Goal: Transaction & Acquisition: Book appointment/travel/reservation

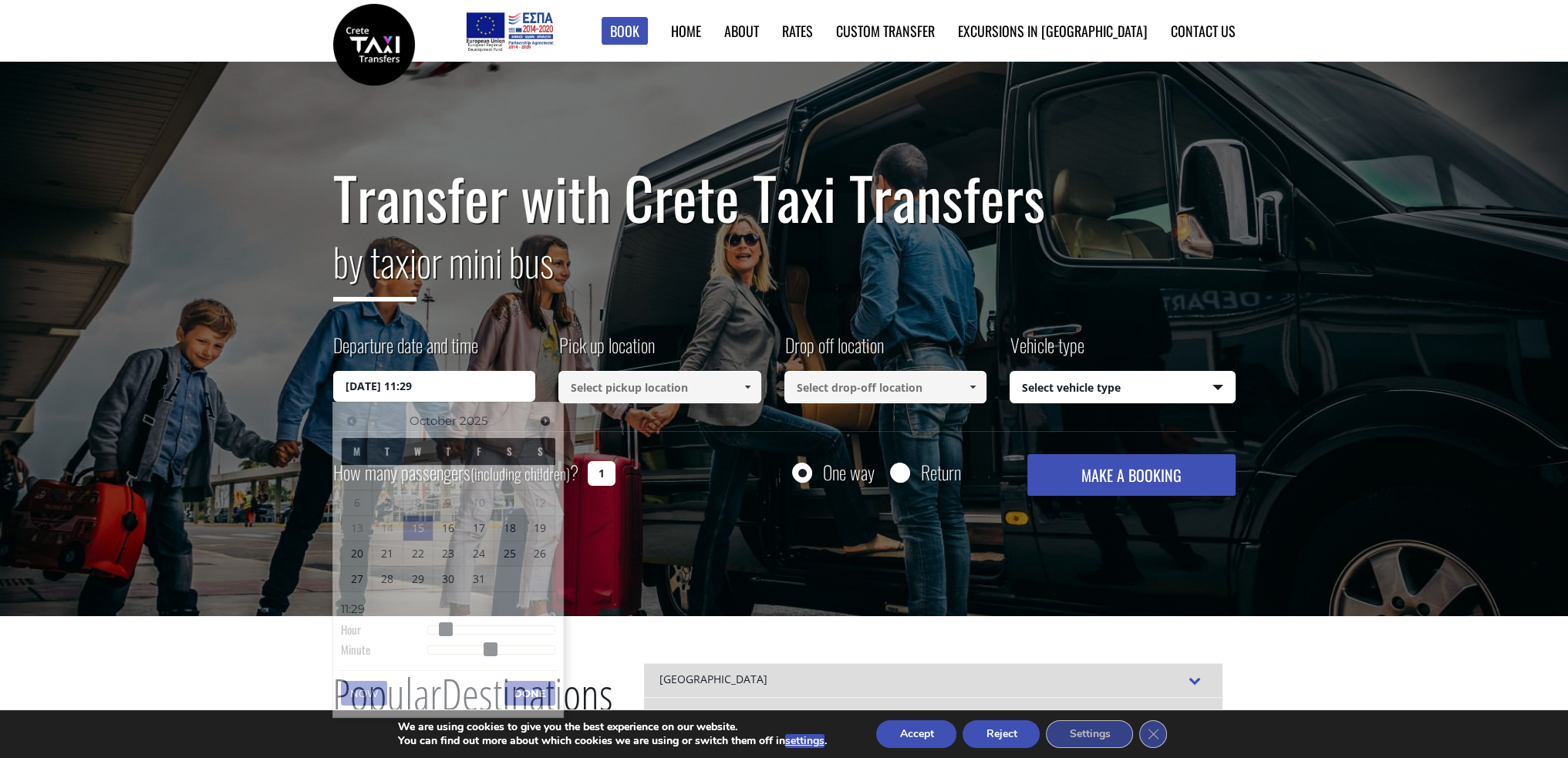
click at [490, 389] on input "15/10/2025 11:29" at bounding box center [435, 386] width 203 height 31
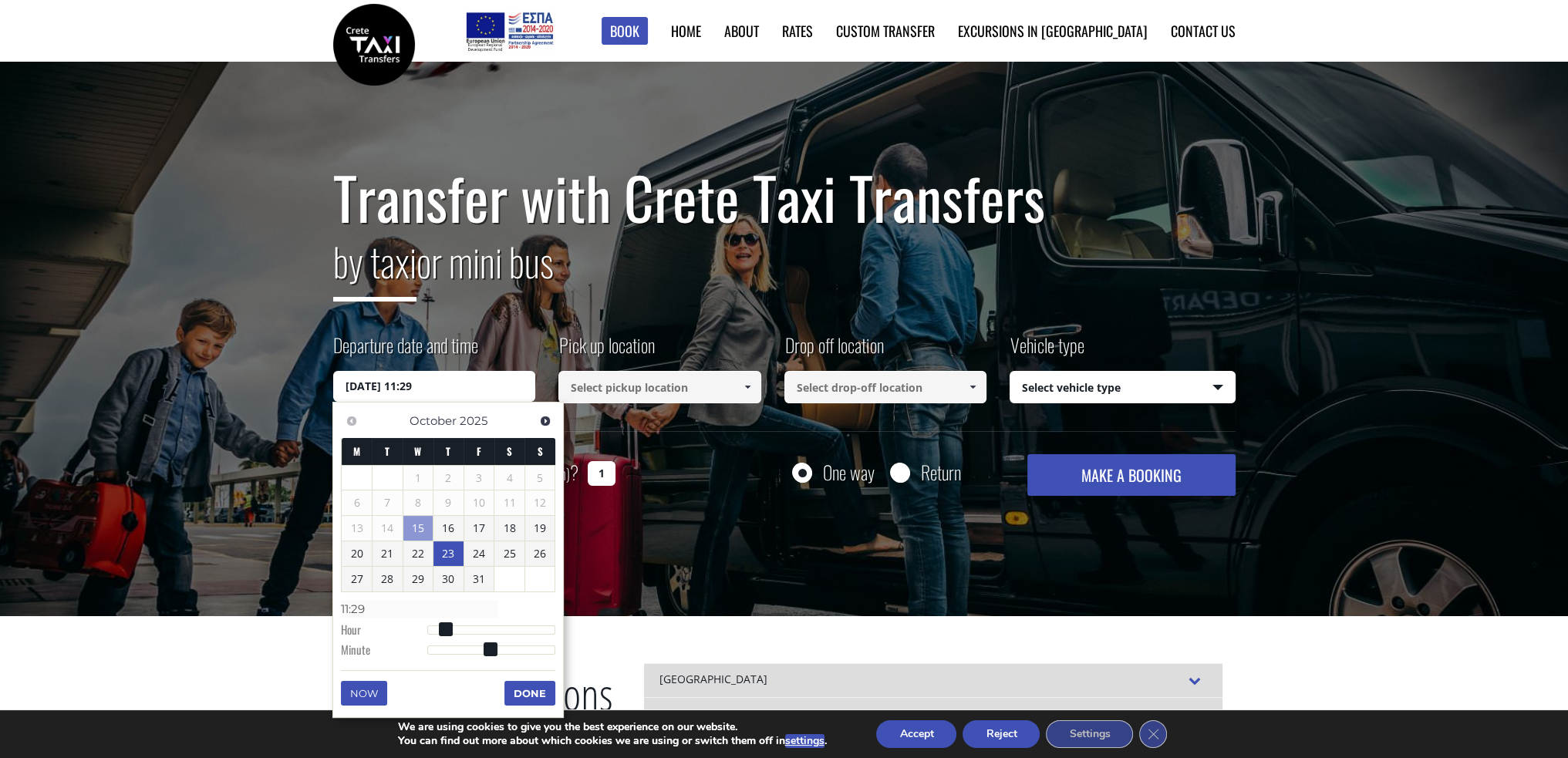
click at [448, 554] on link "23" at bounding box center [448, 554] width 30 height 25
type input "23/10/2025 06:00"
type input "06:00"
click at [461, 628] on div at bounding box center [492, 632] width 129 height 9
type input "23/10/2025 07:00"
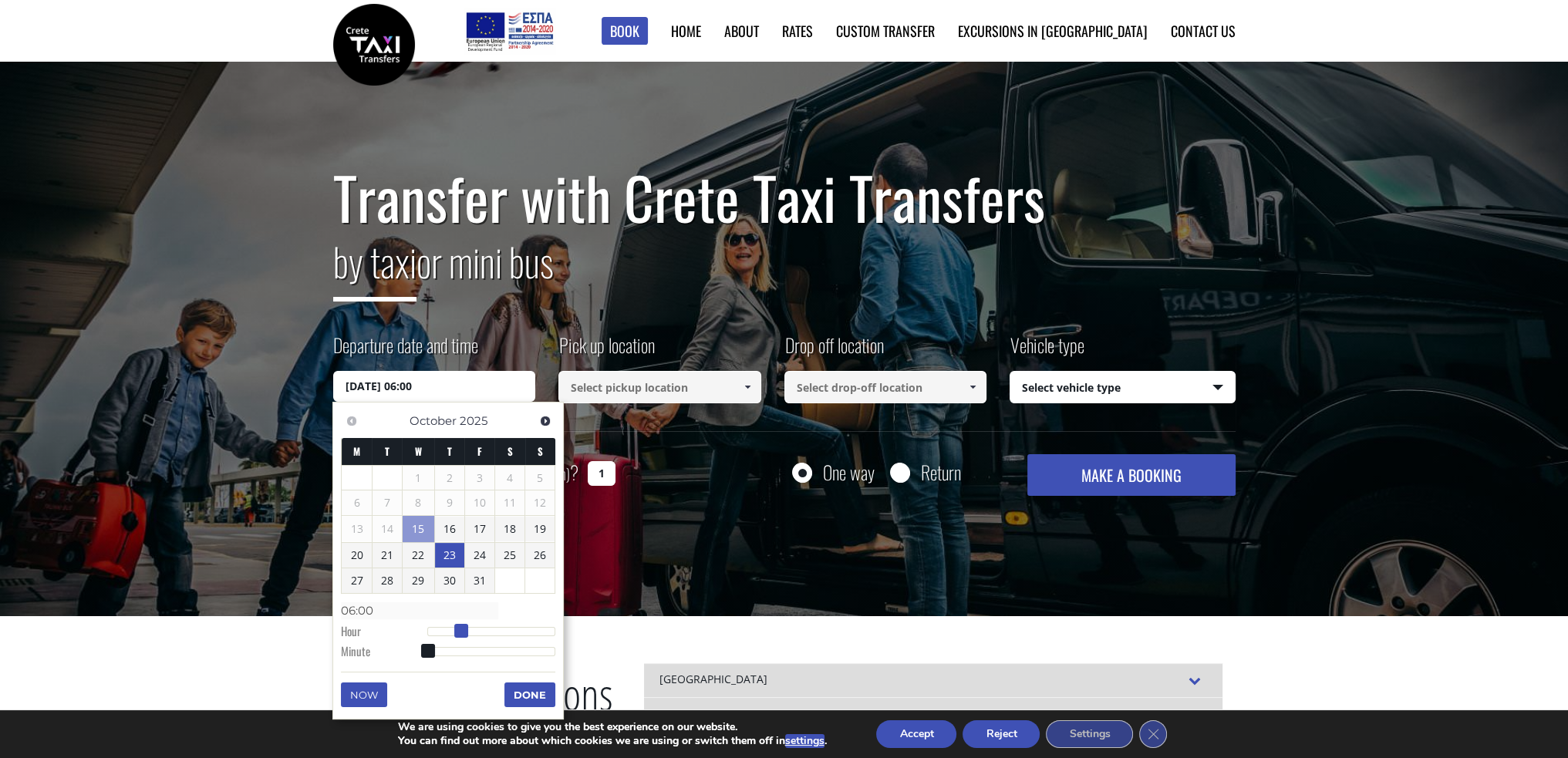
type input "07:00"
type input "23/10/2025 08:00"
type input "08:00"
type input "23/10/2025 10:00"
type input "10:00"
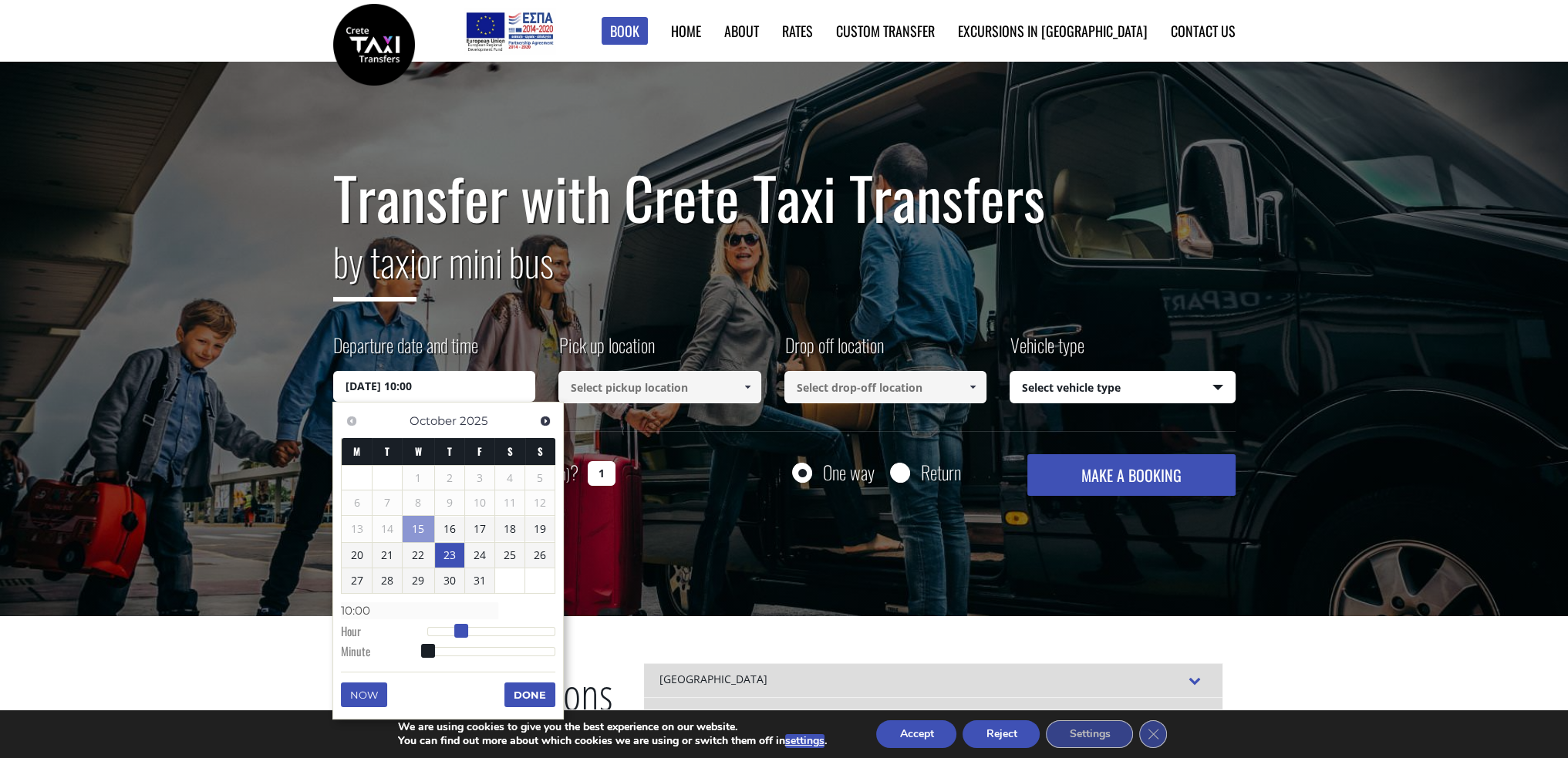
type input "23/10/2025 11:00"
type input "11:00"
type input "23/10/2025 12:00"
type input "12:00"
type input "23/10/2025 13:00"
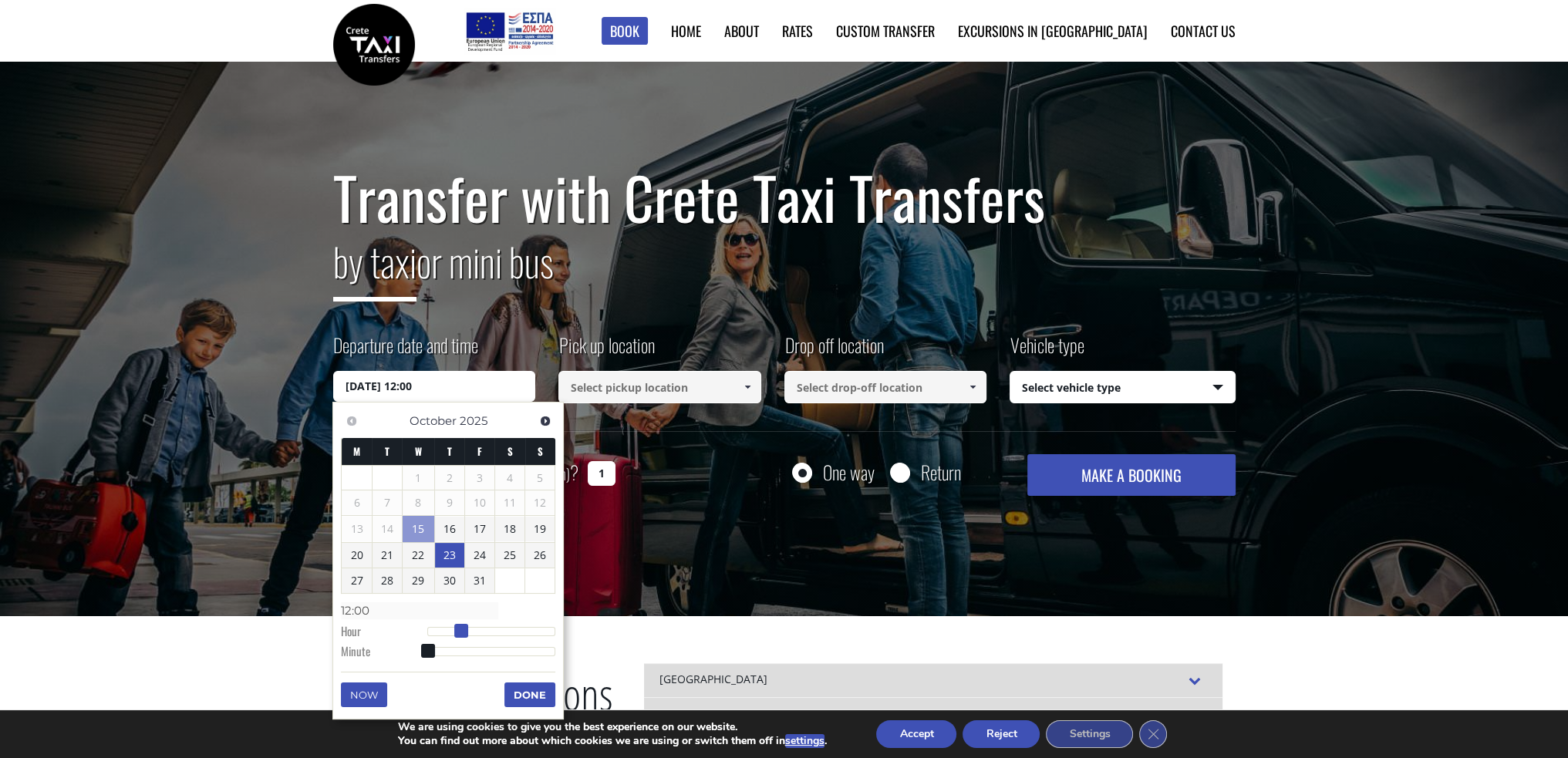
type input "13:00"
drag, startPoint x: 462, startPoint y: 626, endPoint x: 499, endPoint y: 619, distance: 37.7
click at [499, 619] on dl "Time 13:00 Hour Minute Second Millisecond Microsecond Time Zone -1200 -1100 -10…" at bounding box center [448, 630] width 215 height 65
type input "23/10/2025 13:01"
type input "13:01"
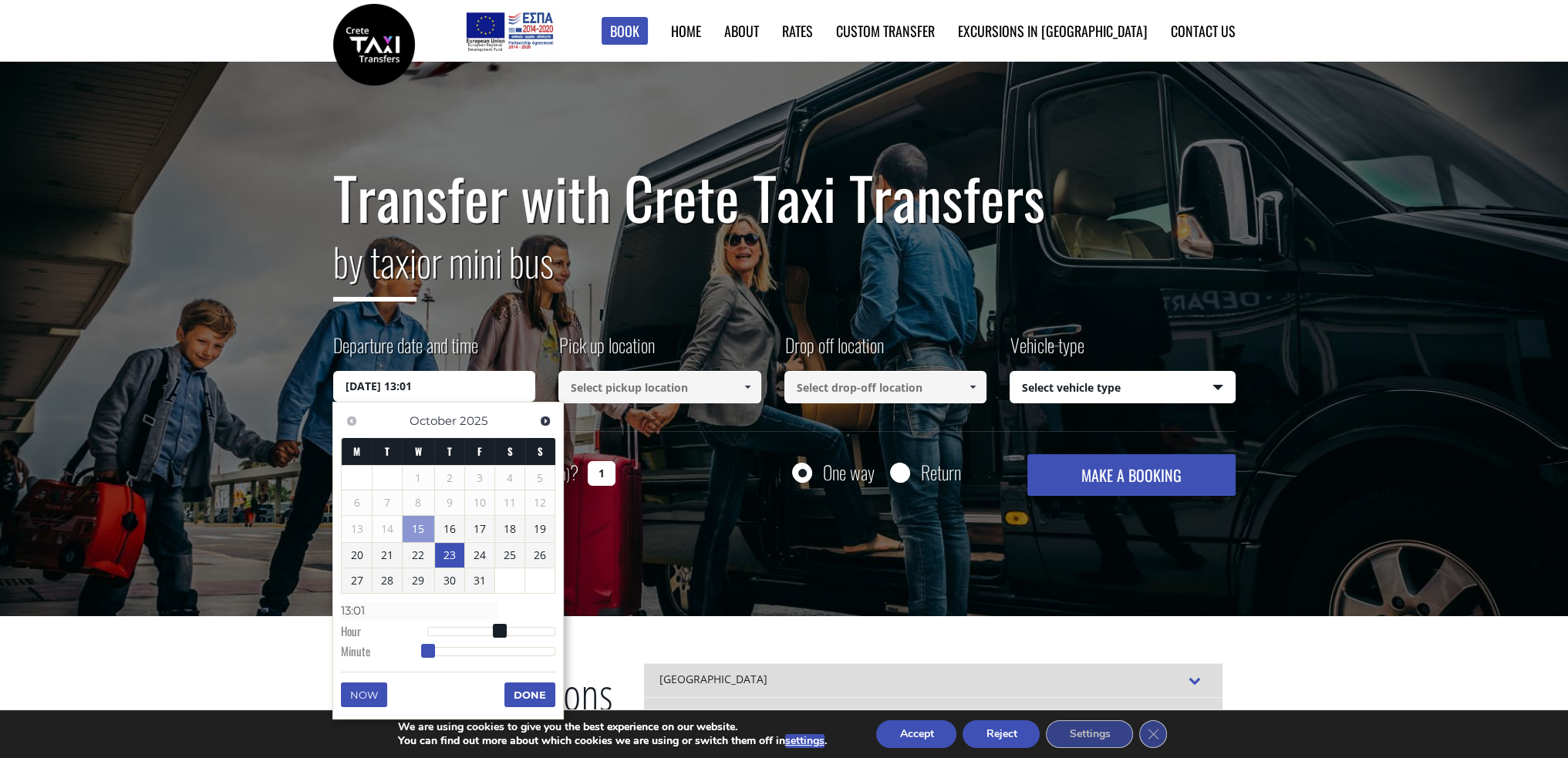
type input "23/10/2025 13:02"
type input "13:02"
type input "23/10/2025 13:04"
type input "13:04"
type input "23/10/2025 13:05"
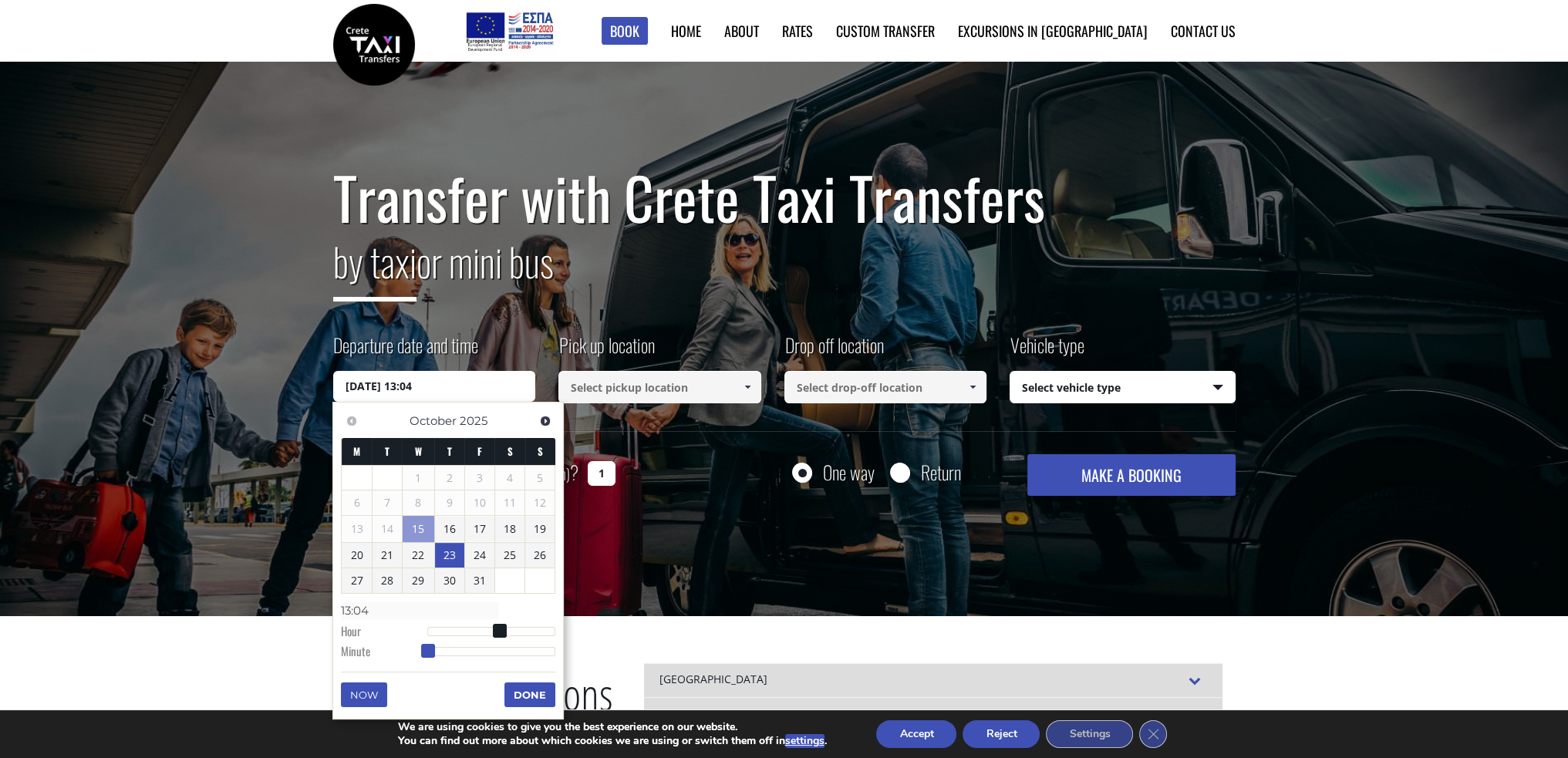
type input "13:05"
type input "23/10/2025 13:06"
type input "13:06"
type input "23/10/2025 13:07"
type input "13:07"
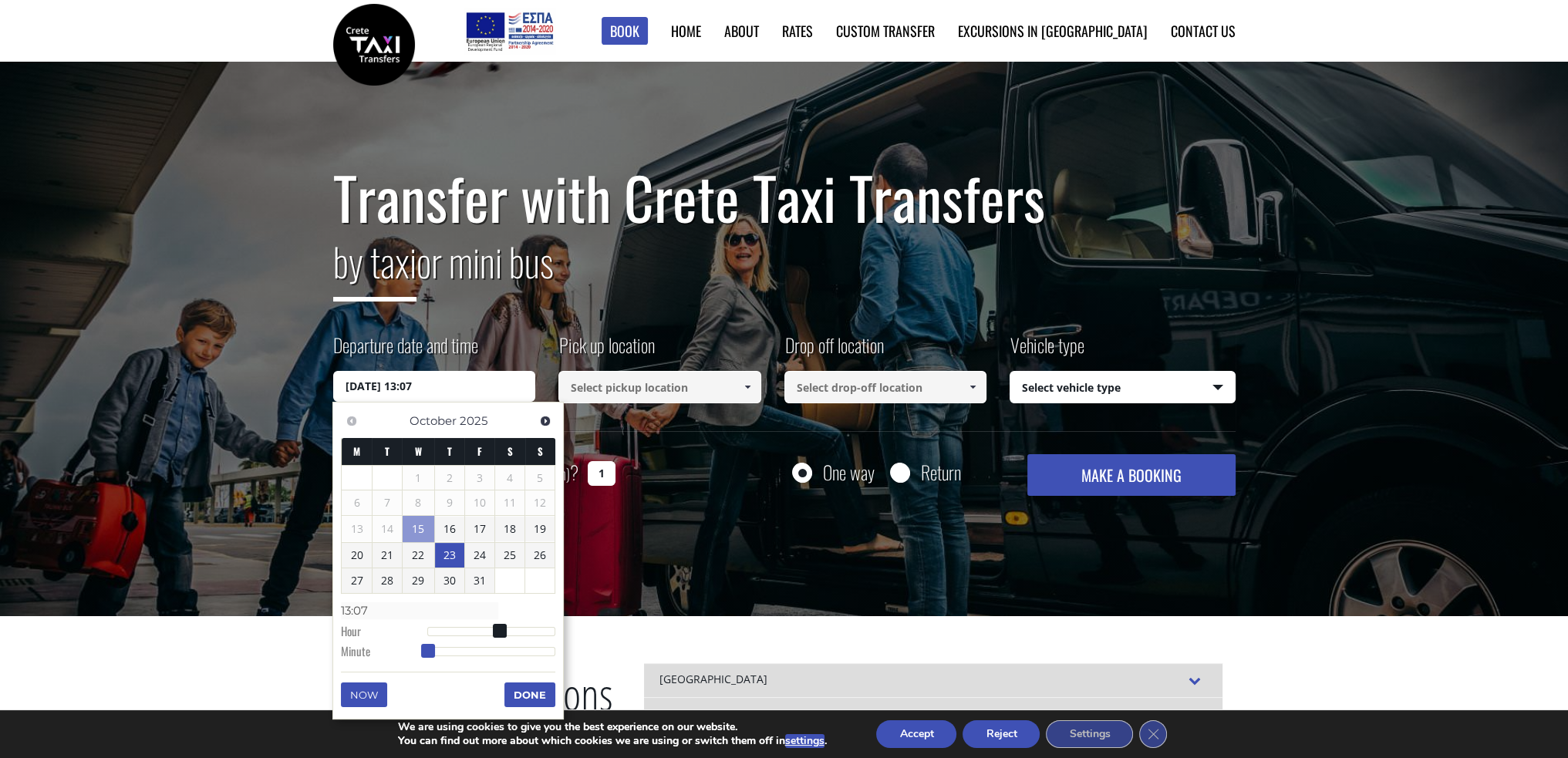
type input "23/10/2025 13:08"
type input "13:08"
type input "23/10/2025 13:09"
type input "13:09"
type input "23/10/2025 13:10"
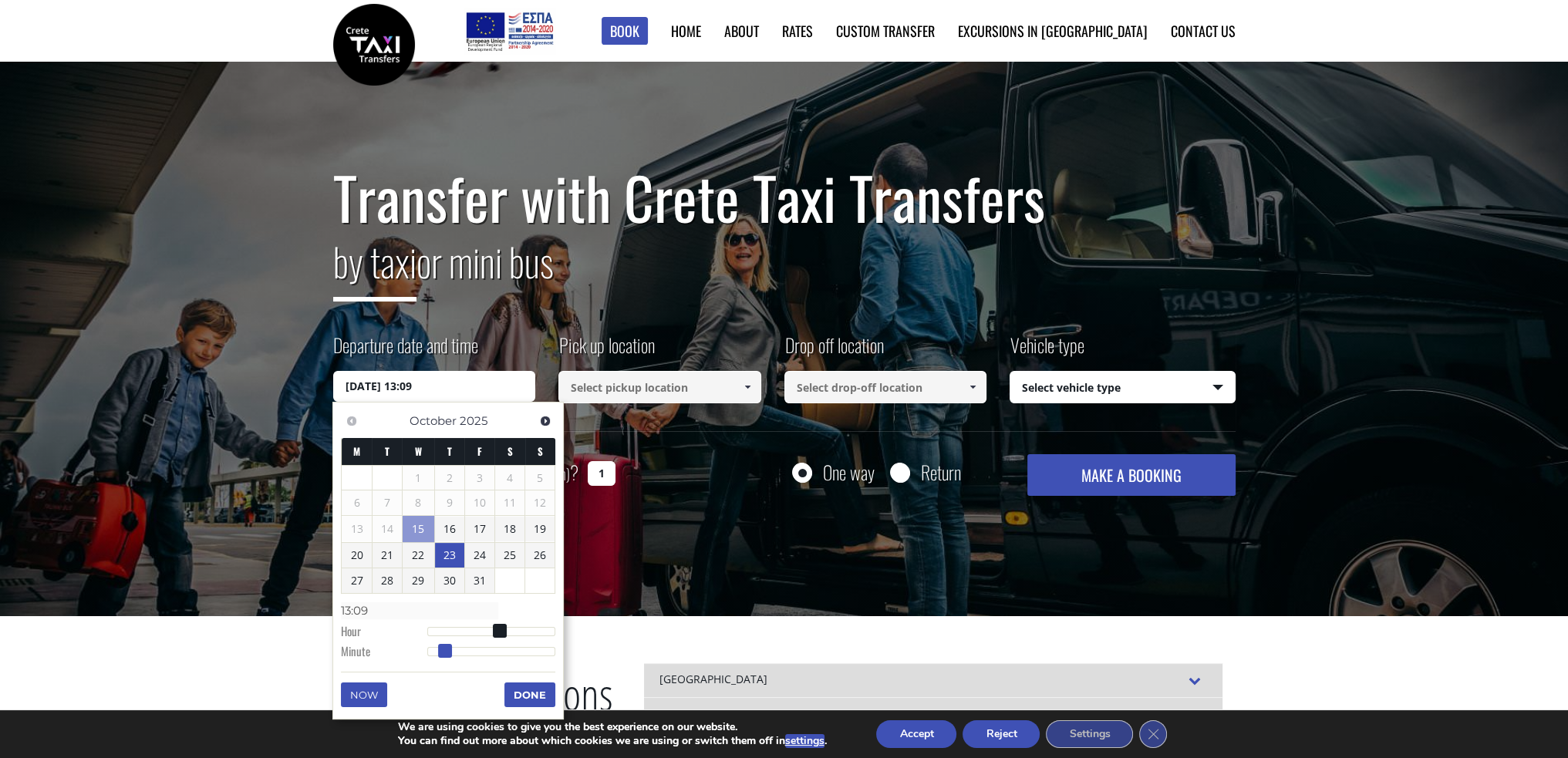
type input "13:10"
type input "23/10/2025 13:11"
type input "13:11"
type input "23/10/2025 13:12"
type input "13:12"
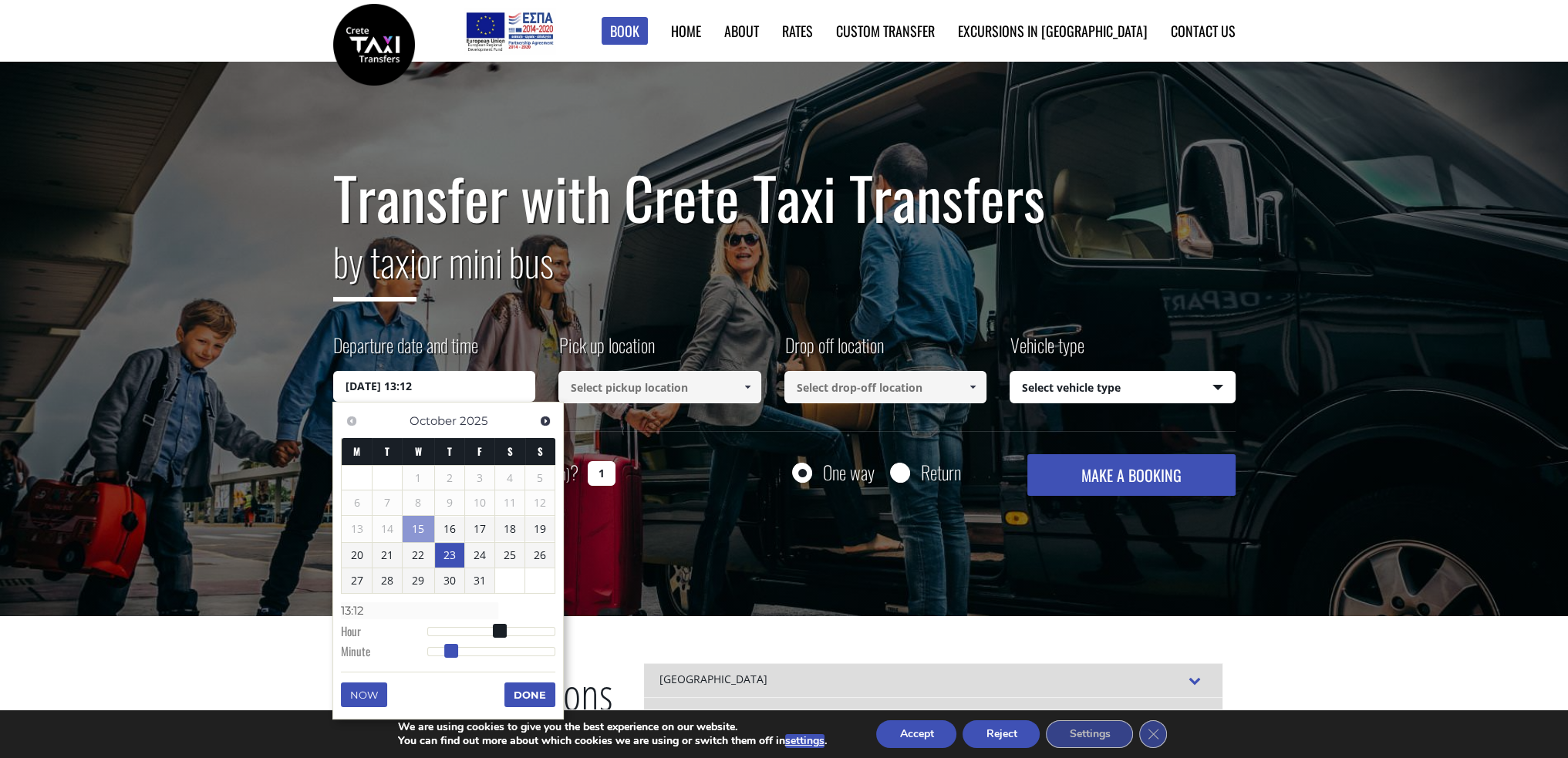
type input "23/10/2025 13:13"
type input "13:13"
type input "23/10/2025 13:14"
type input "13:14"
type input "23/10/2025 13:15"
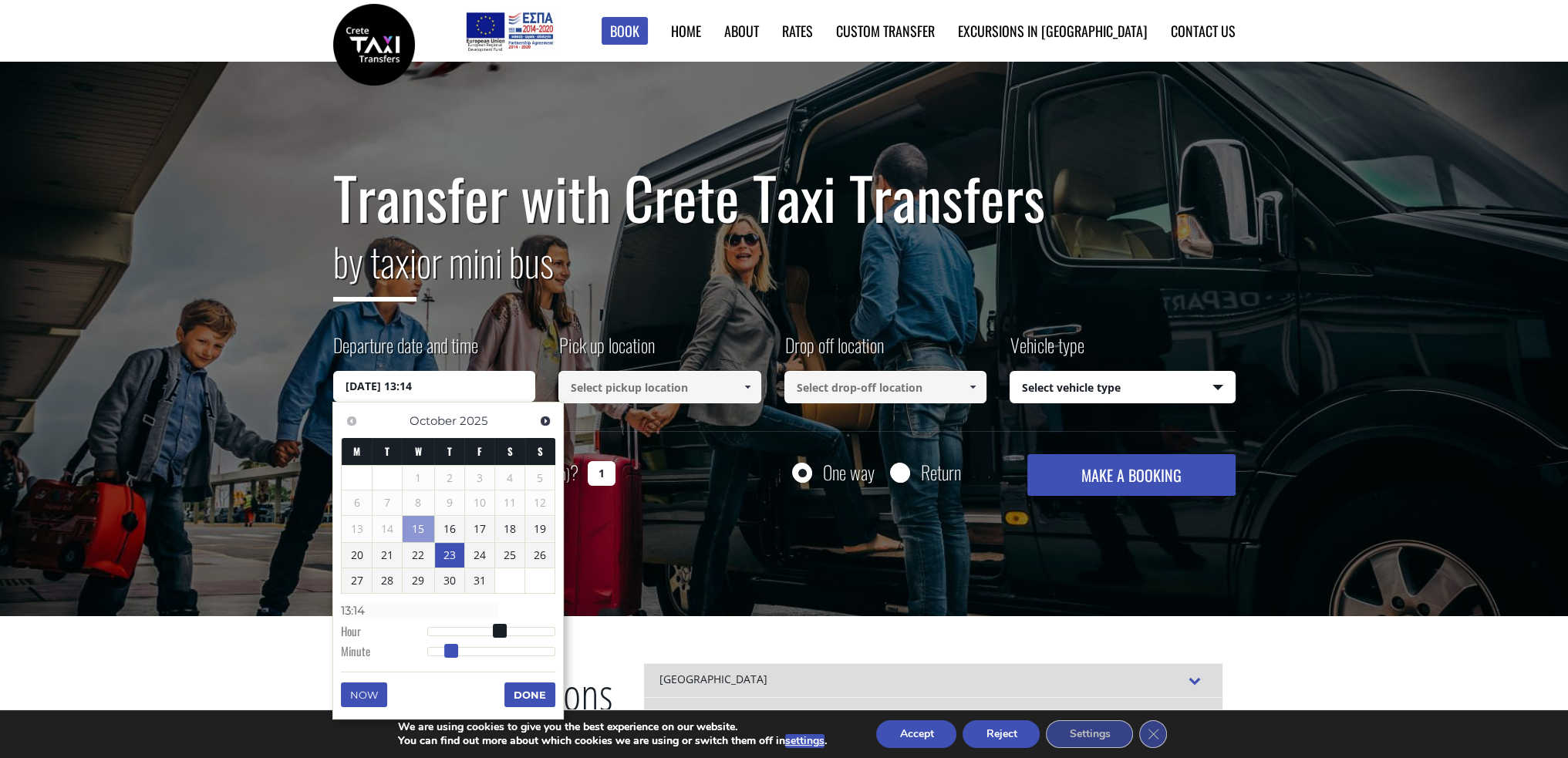
type input "13:15"
type input "23/10/2025 13:16"
type input "13:16"
type input "23/10/2025 13:17"
type input "13:17"
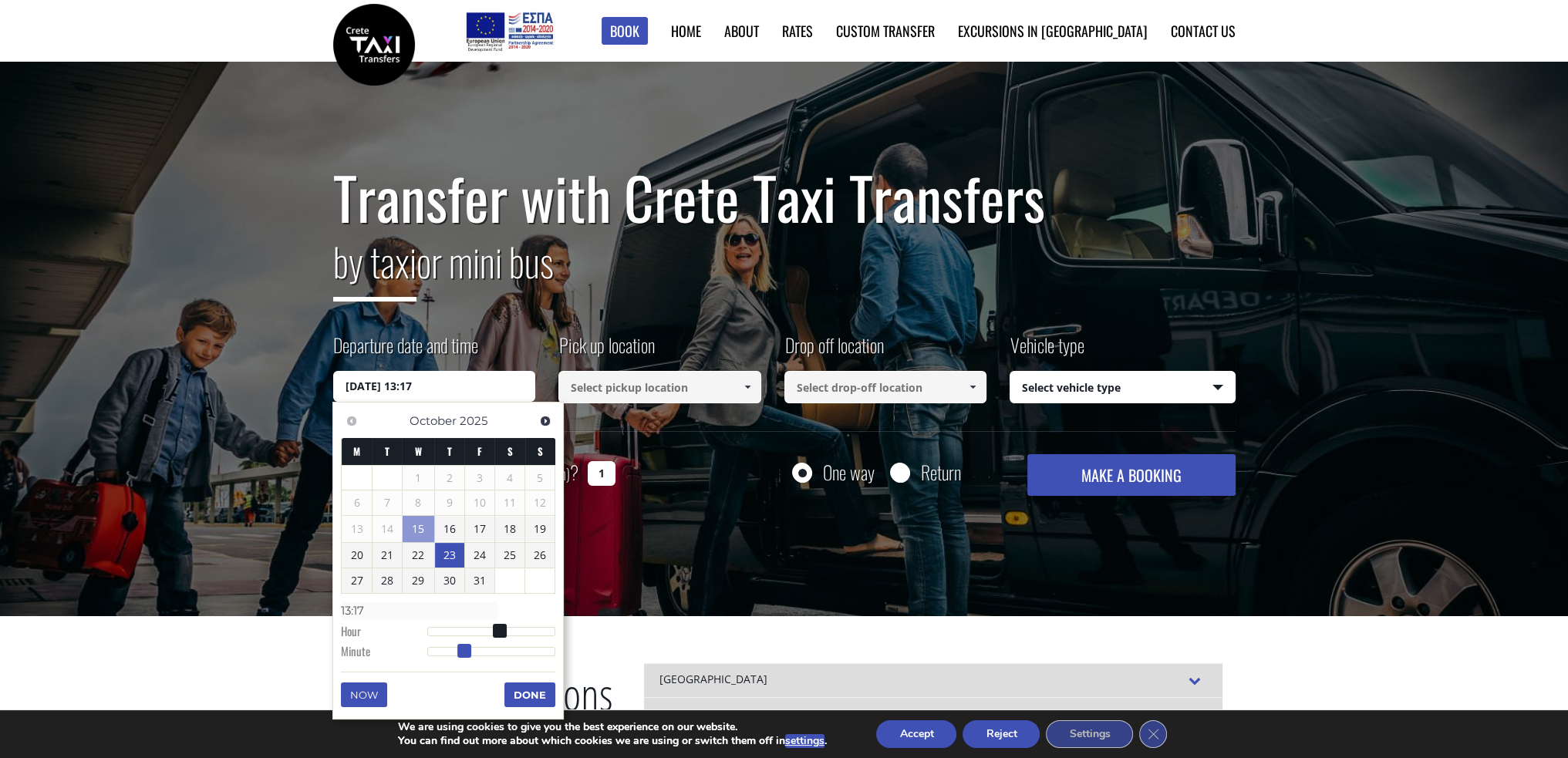
type input "23/10/2025 13:18"
type input "13:18"
type input "23/10/2025 13:19"
type input "13:19"
type input "23/10/2025 13:20"
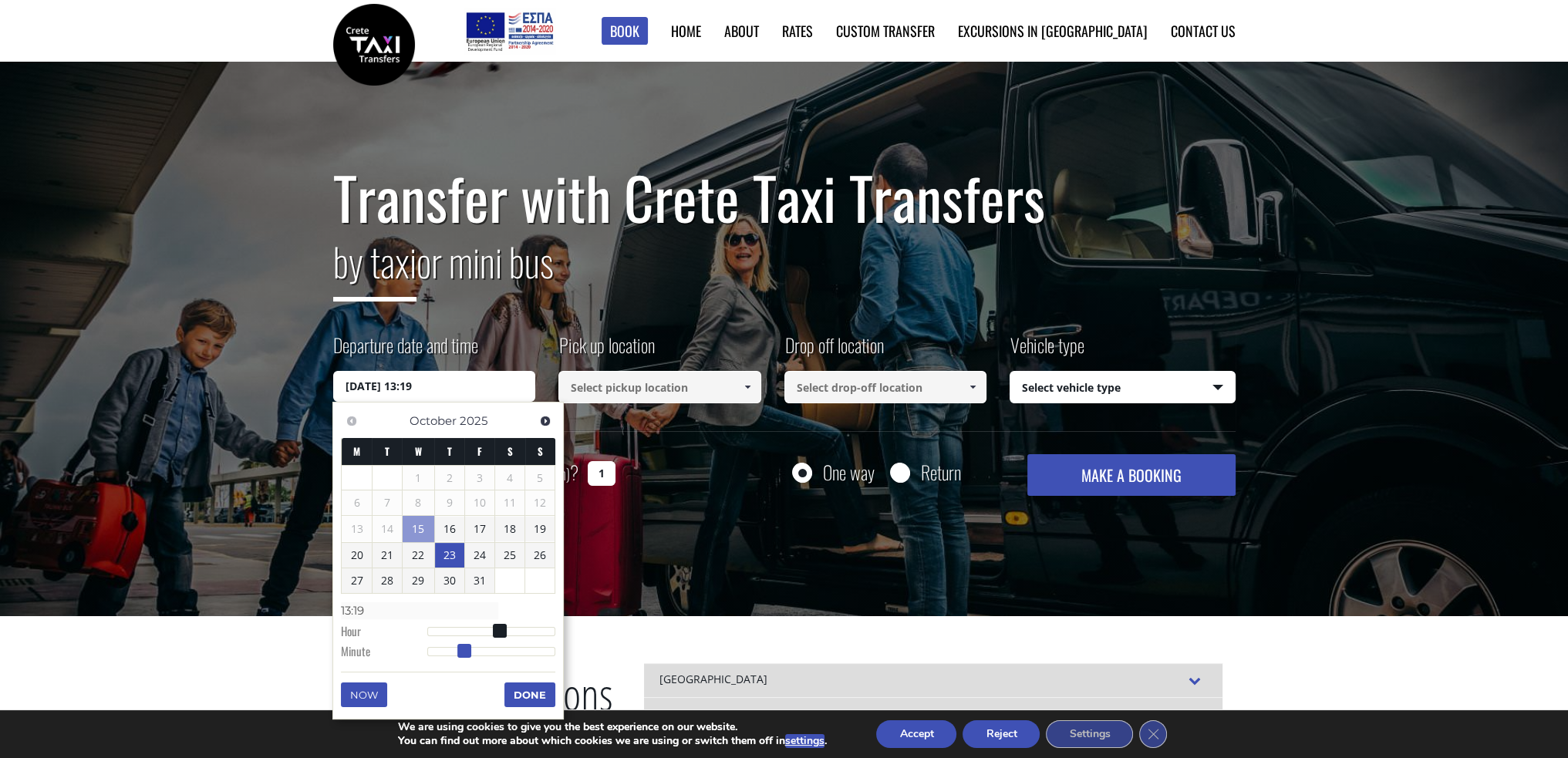
type input "13:20"
type input "23/10/2025 13:21"
type input "13:21"
type input "23/10/2025 13:22"
type input "13:22"
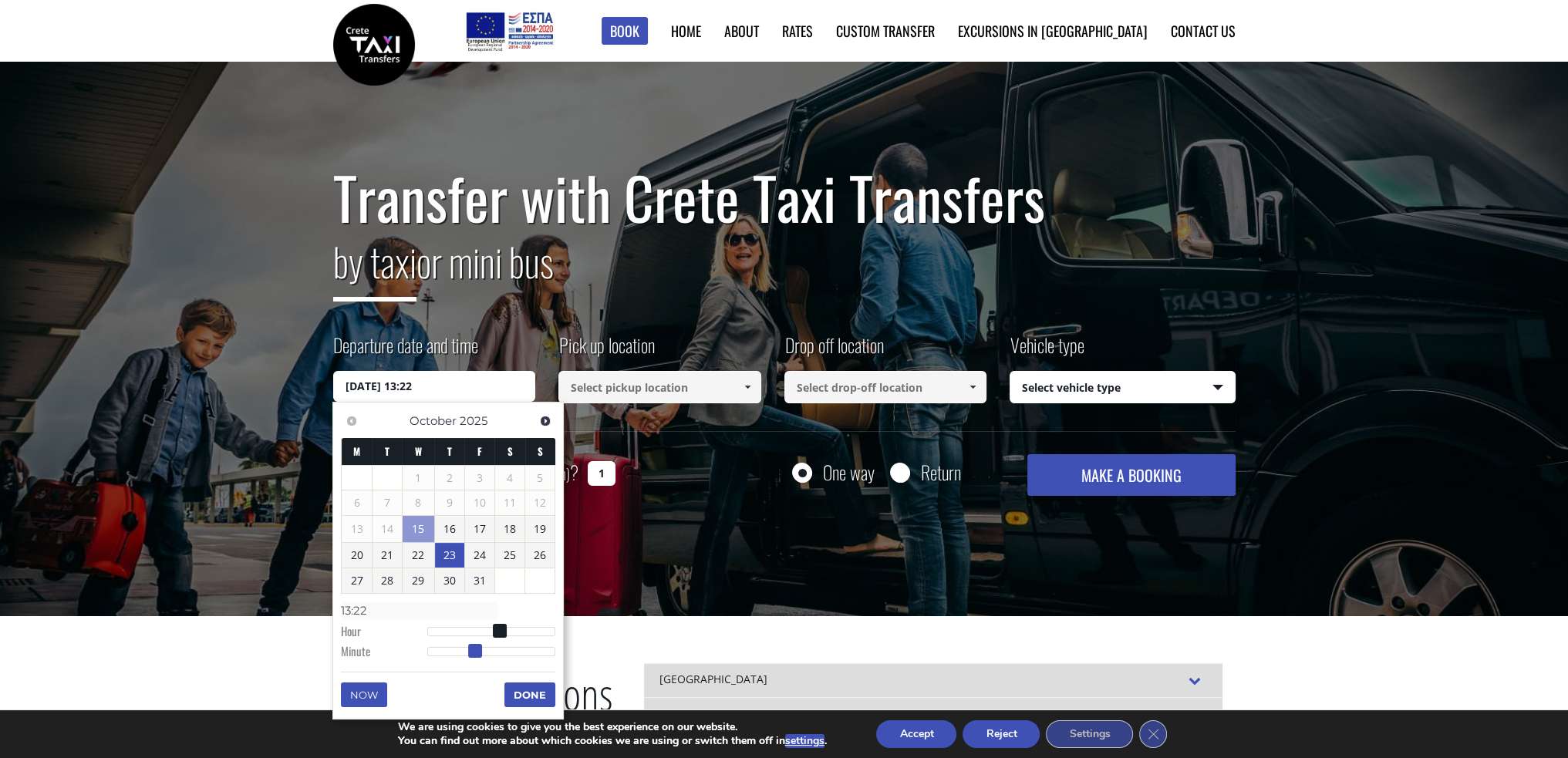
type input "23/10/2025 13:23"
type input "13:23"
type input "23/10/2025 13:24"
type input "13:24"
type input "23/10/2025 13:25"
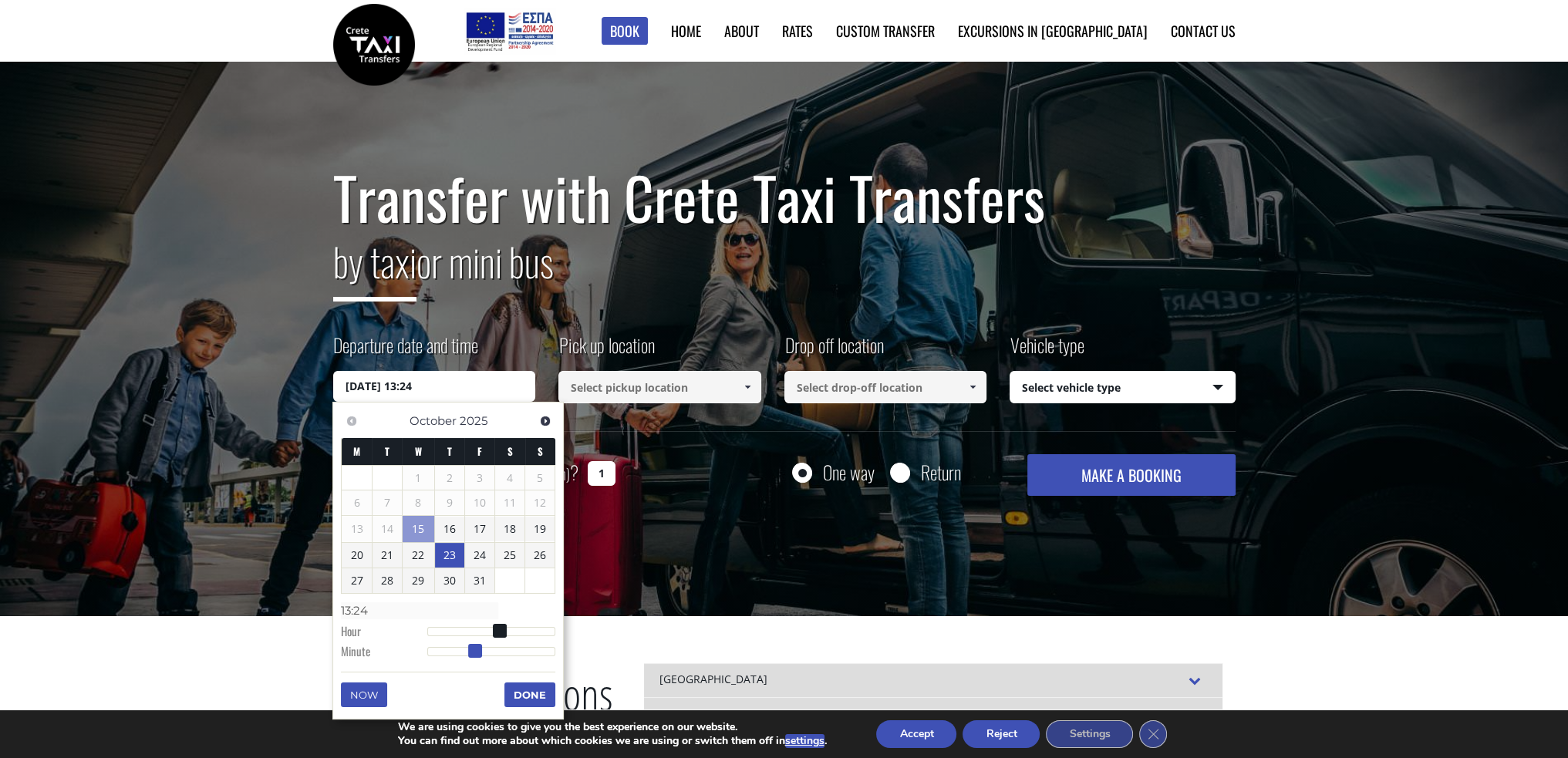
type input "13:25"
type input "23/10/2025 13:26"
type input "13:26"
type input "23/10/2025 13:27"
type input "13:27"
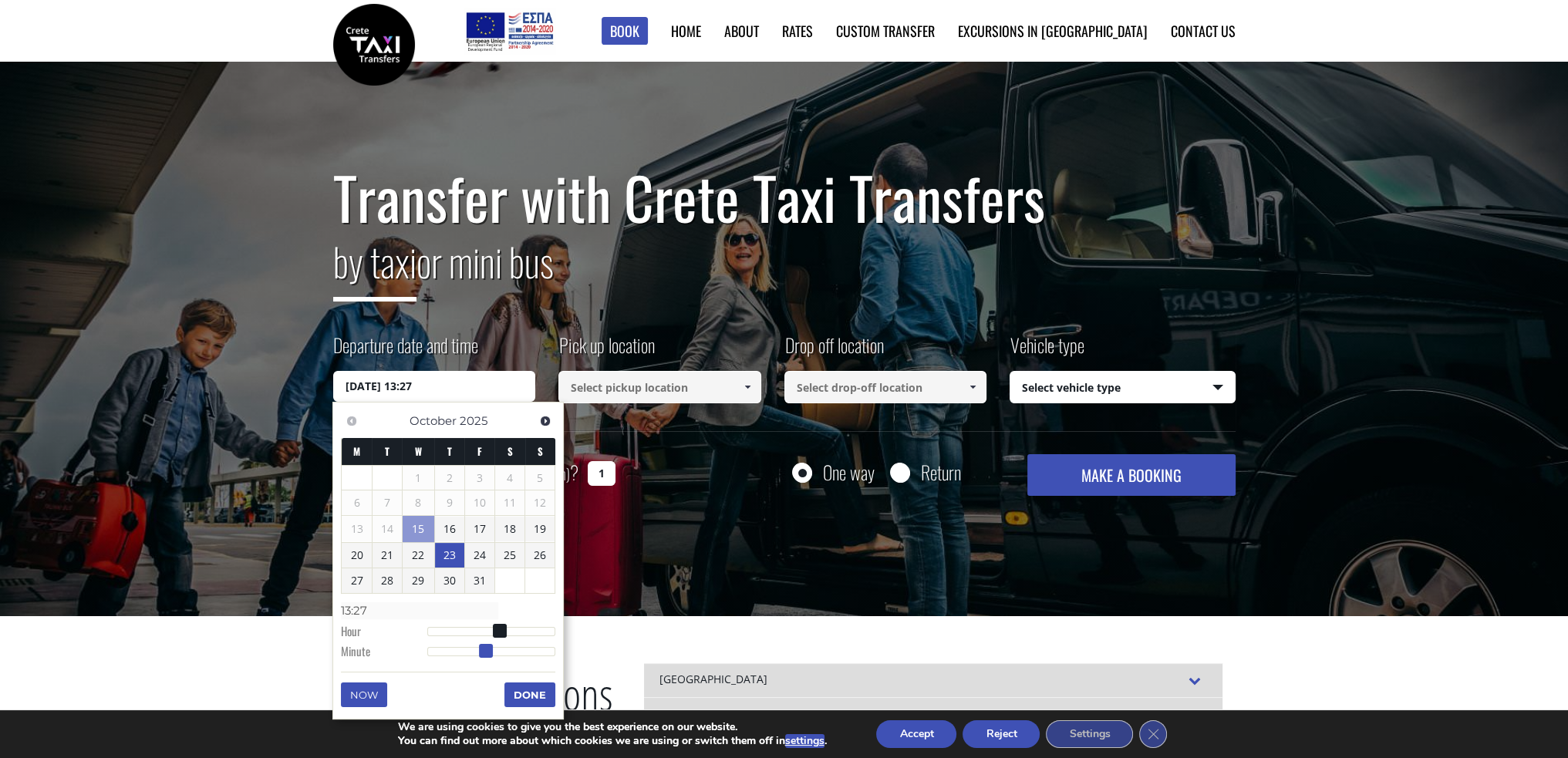
type input "23/10/2025 13:28"
type input "13:28"
type input "23/10/2025 13:29"
type input "13:29"
type input "23/10/2025 13:30"
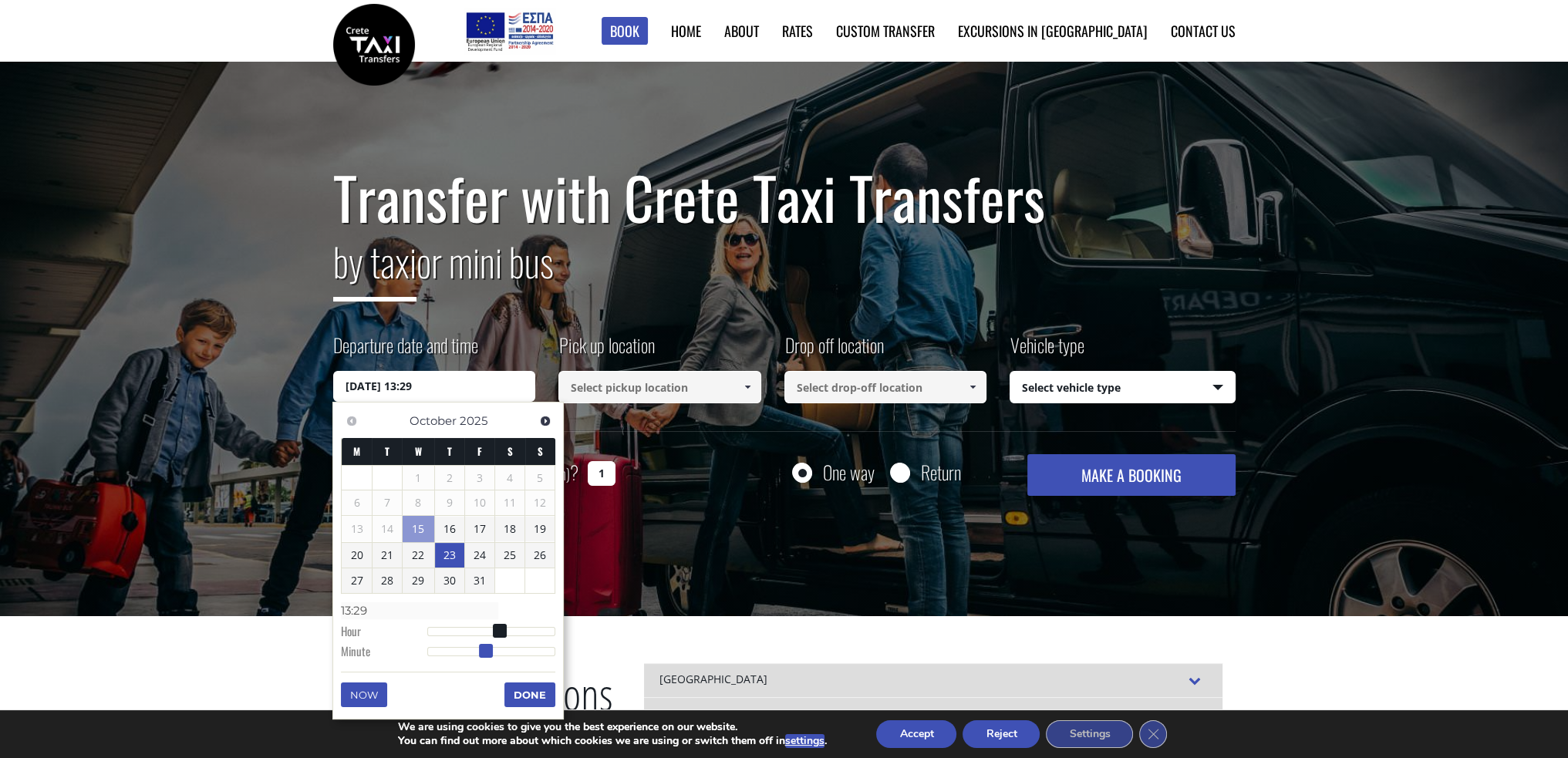
type input "13:30"
drag, startPoint x: 431, startPoint y: 651, endPoint x: 496, endPoint y: 650, distance: 65.0
click at [496, 650] on span at bounding box center [492, 651] width 14 height 14
click at [524, 689] on button "Done" at bounding box center [530, 695] width 51 height 25
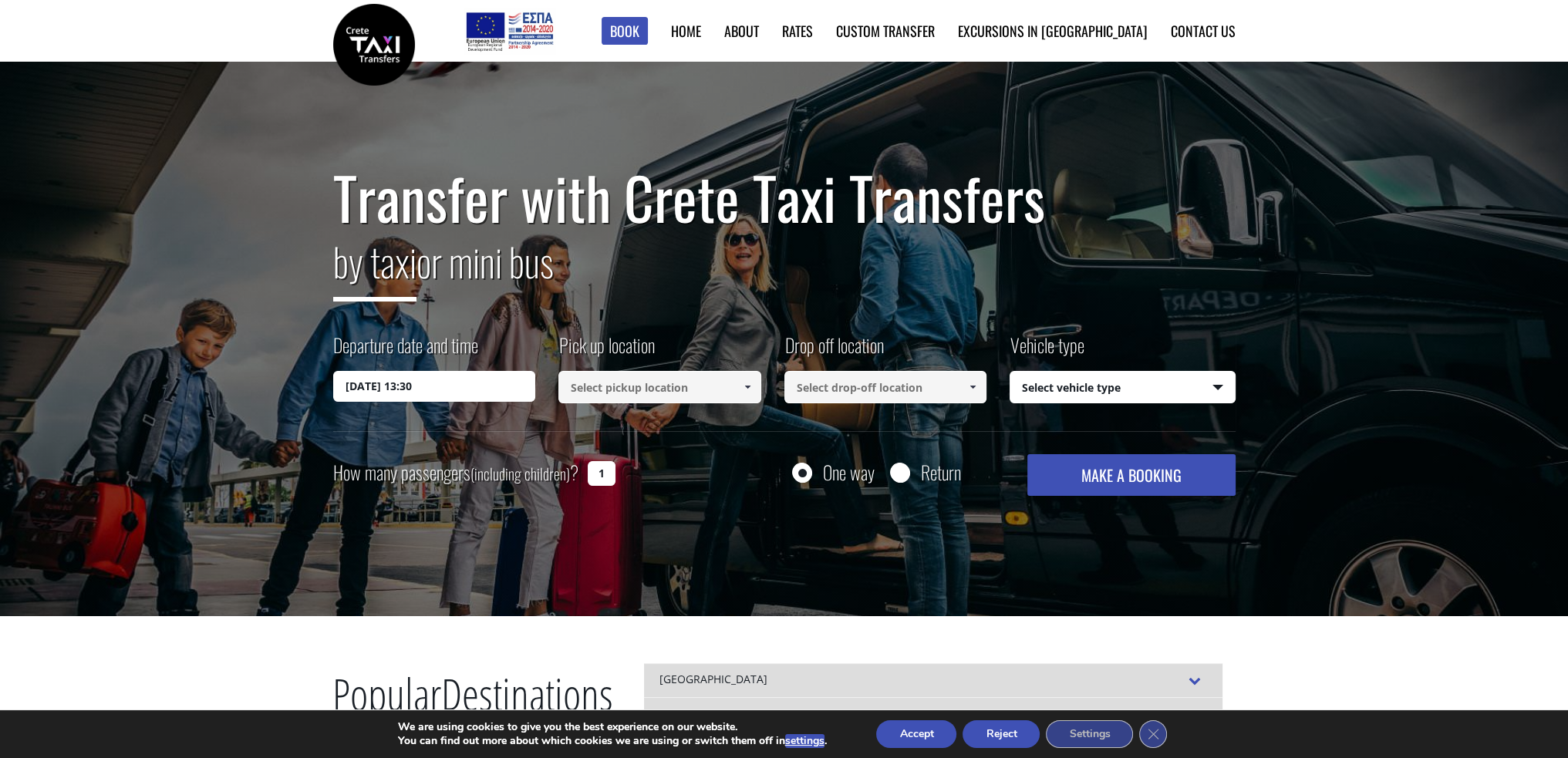
click at [745, 389] on span at bounding box center [747, 386] width 12 height 12
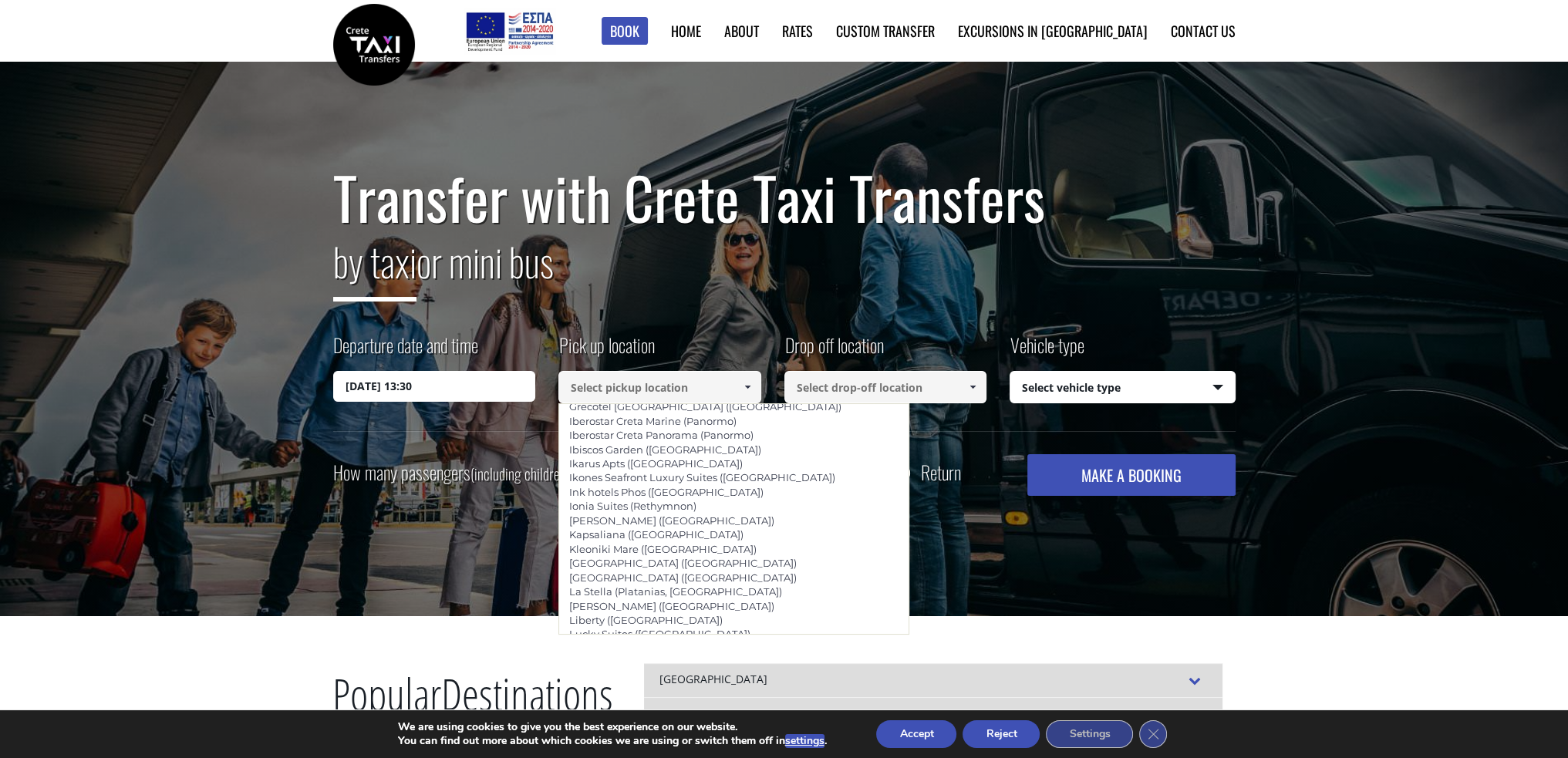
scroll to position [3183, 0]
type input "Olympic Palladium ([GEOGRAPHIC_DATA])"
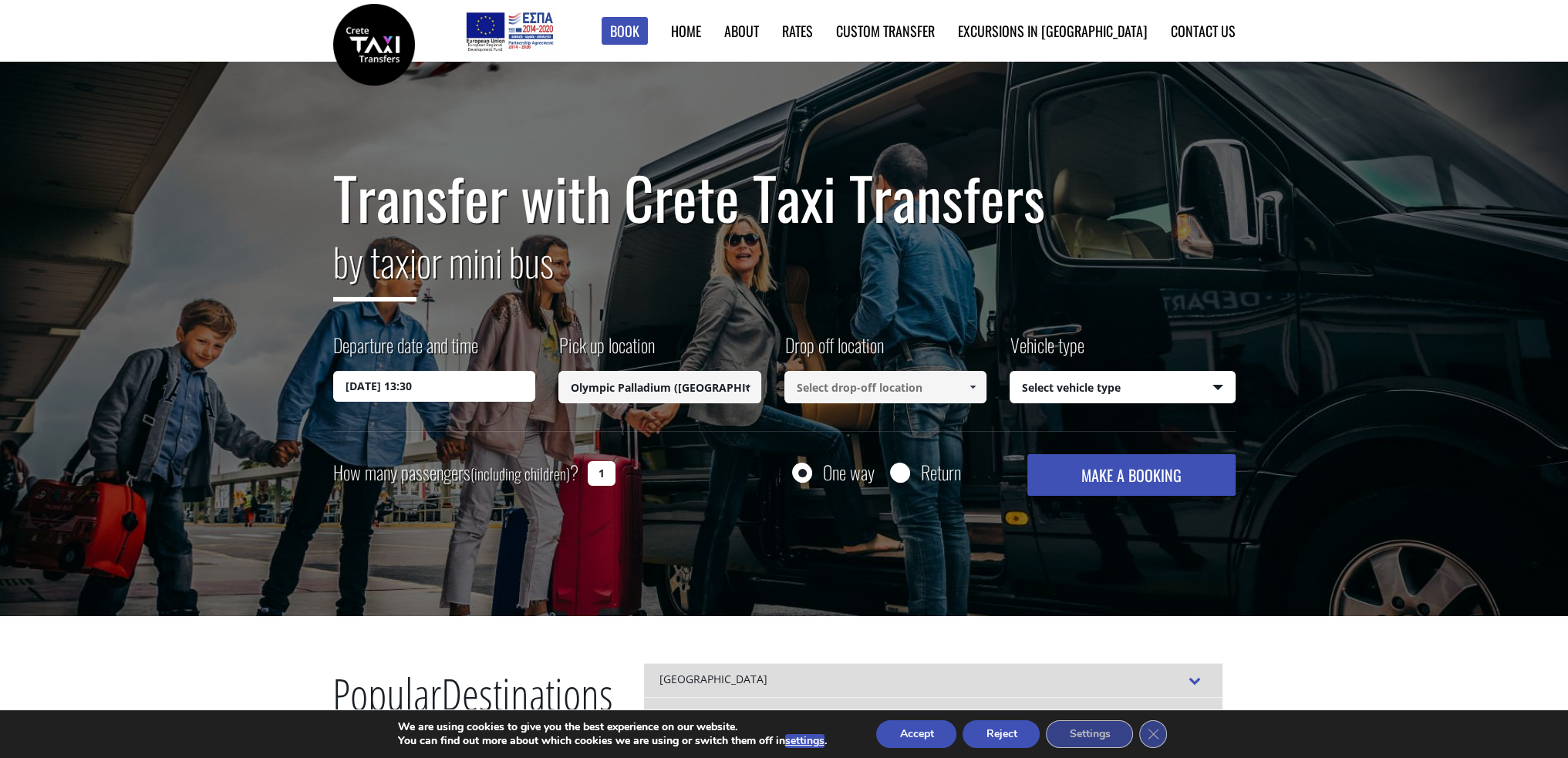
click at [973, 390] on span at bounding box center [973, 386] width 12 height 12
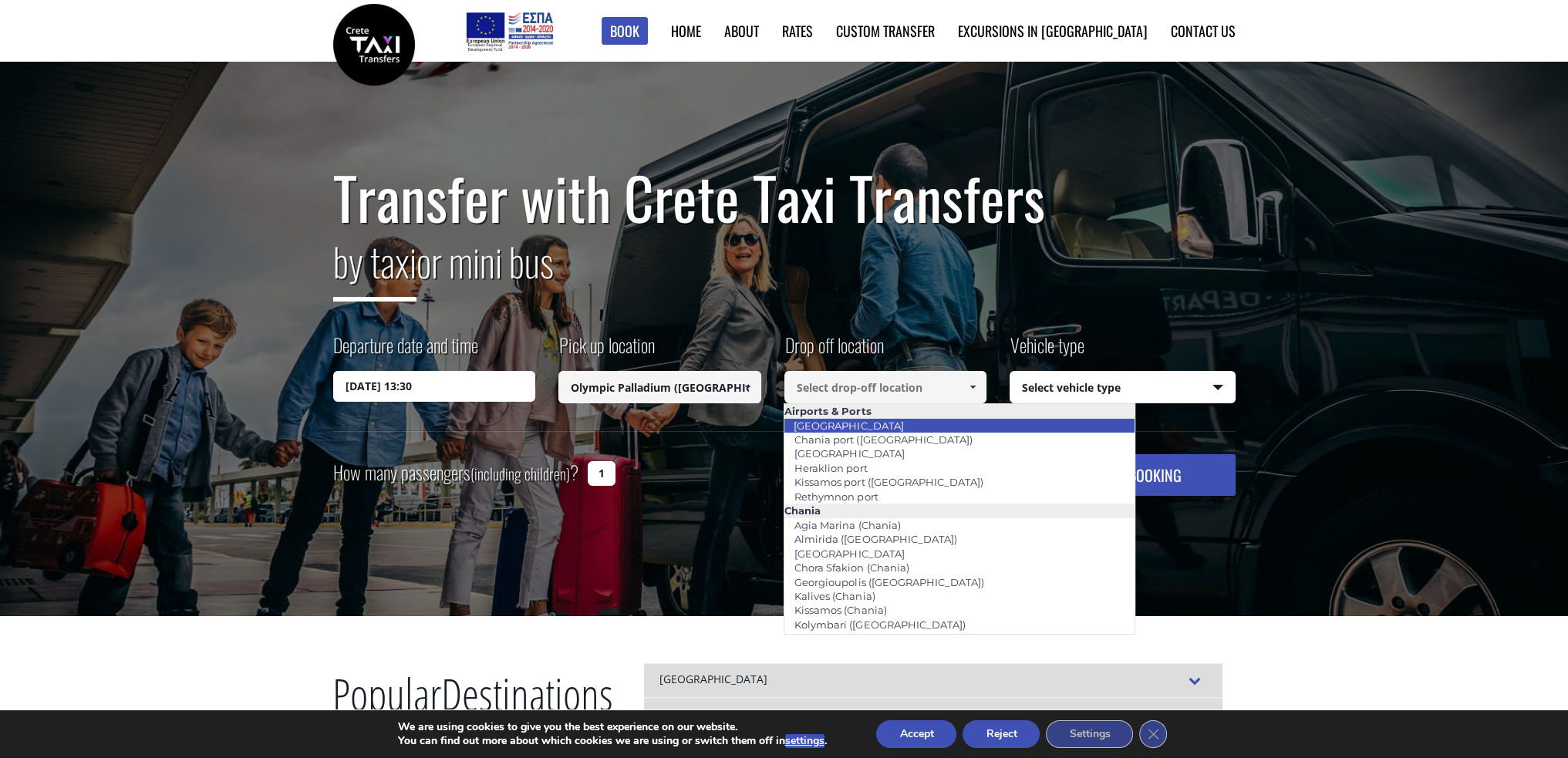
click at [932, 419] on li "[GEOGRAPHIC_DATA]" at bounding box center [959, 425] width 349 height 14
type input "[GEOGRAPHIC_DATA]"
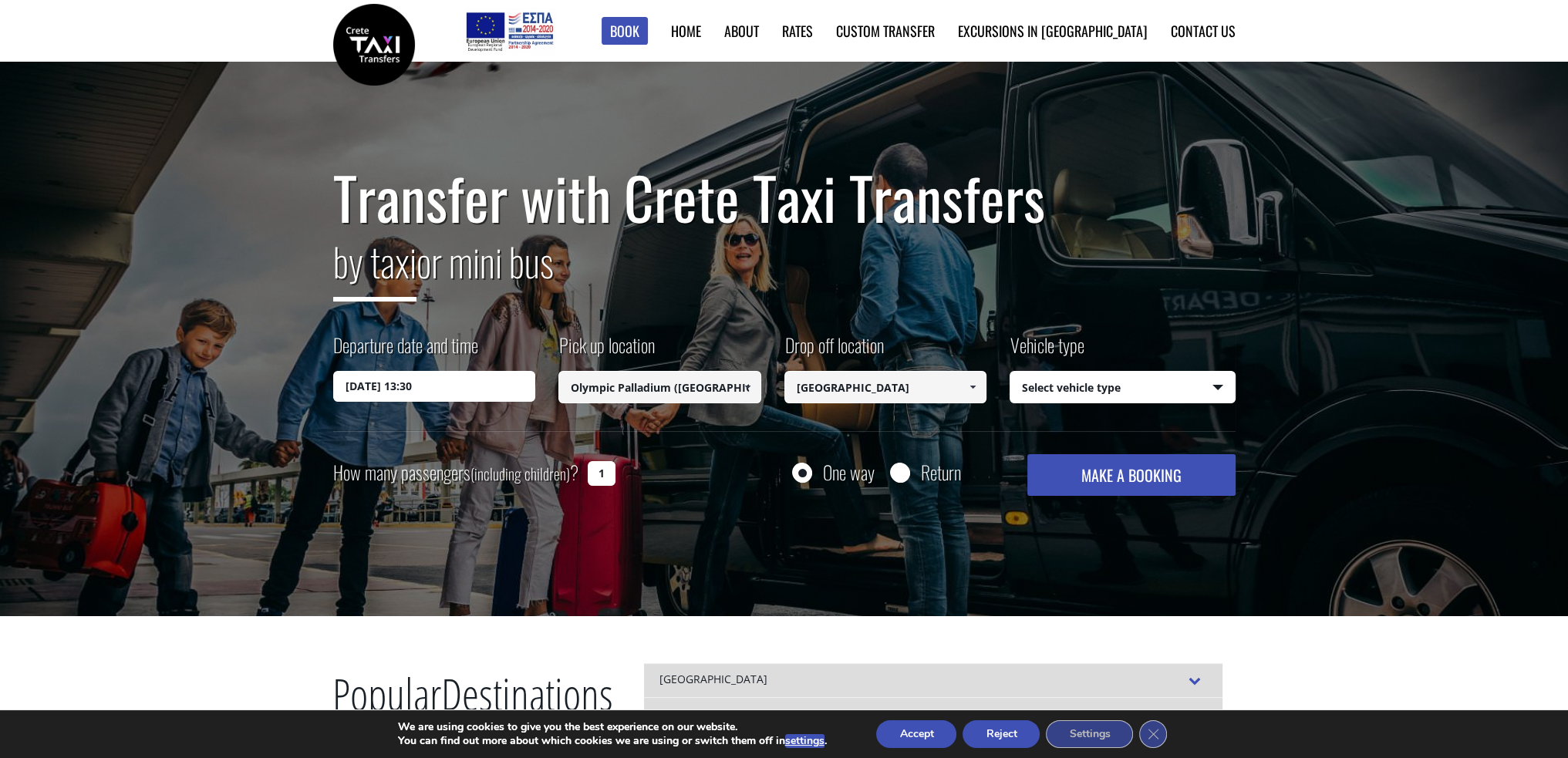
click at [1110, 475] on button "MAKE A BOOKING" at bounding box center [1130, 475] width 207 height 41
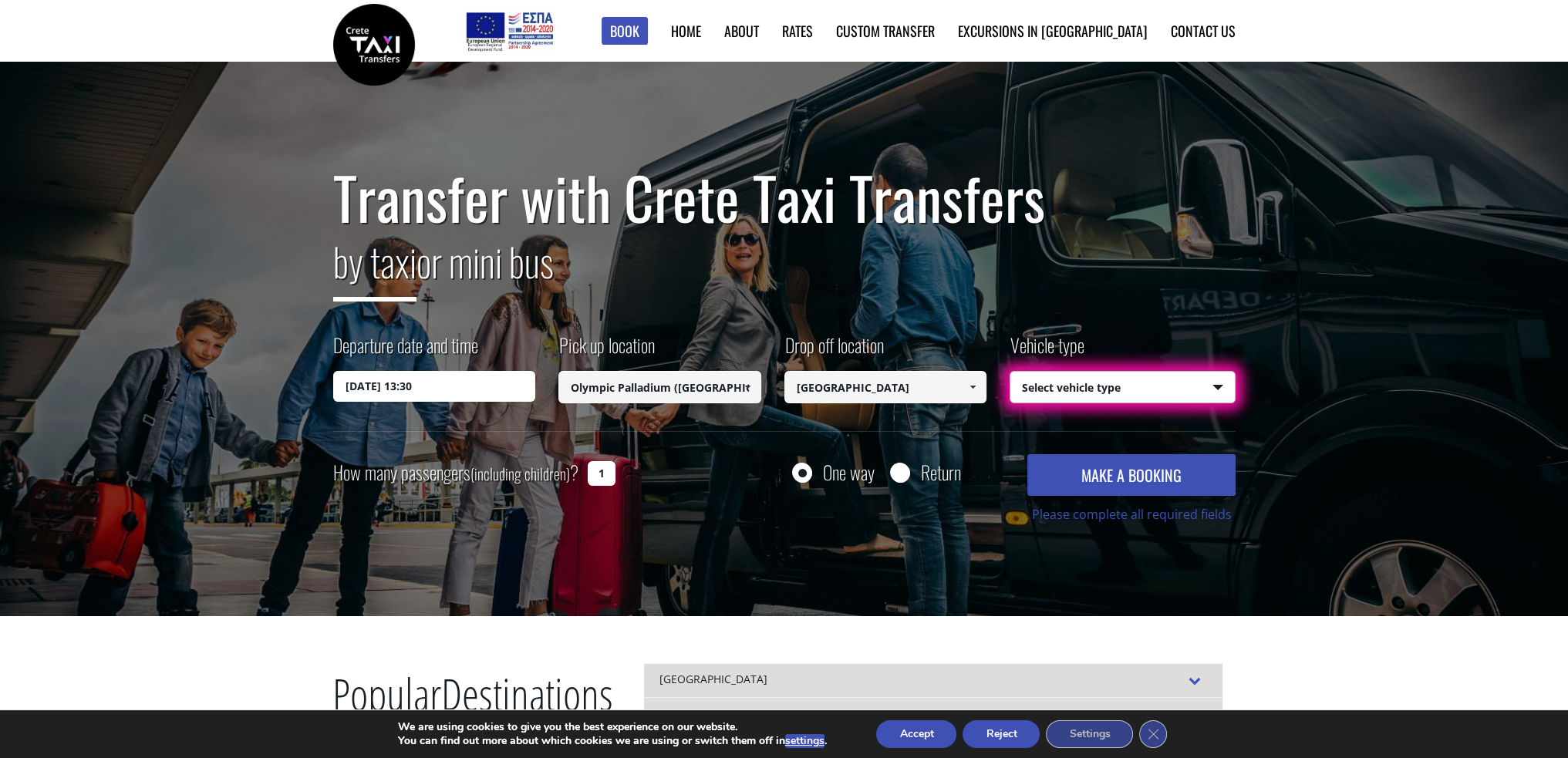
click at [1217, 384] on select "Select vehicle type Taxi (4 passengers) Mercedes E Class Mini Van (7 passengers…" at bounding box center [1123, 387] width 225 height 32
click at [1011, 372] on select "Select vehicle type Taxi (4 passengers) Mercedes E Class Mini Van (7 passengers…" at bounding box center [1123, 387] width 225 height 32
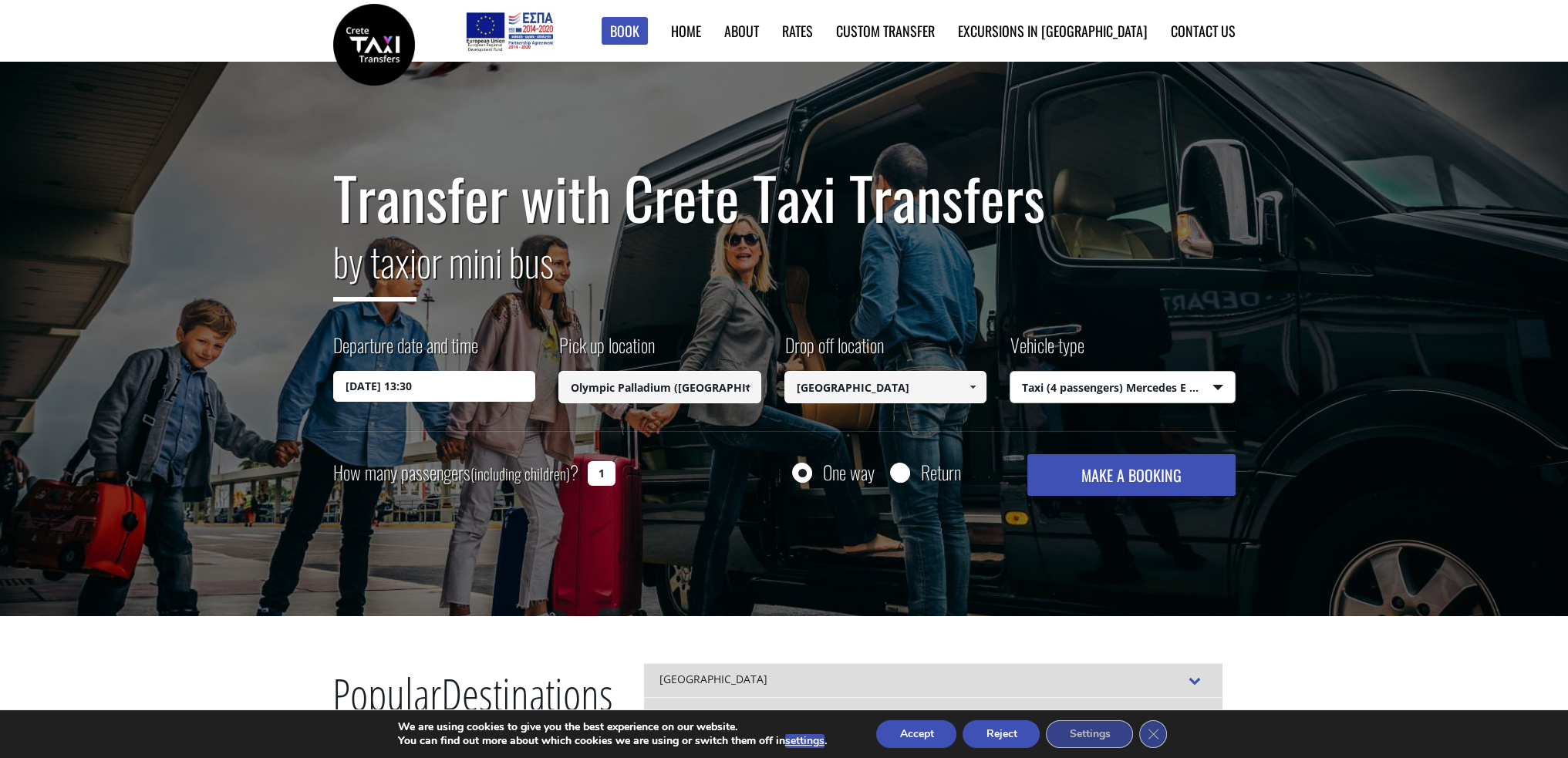
click at [1168, 478] on button "MAKE A BOOKING" at bounding box center [1130, 475] width 207 height 41
click at [1221, 383] on select "Select vehicle type Taxi (4 passengers) Mercedes E Class Mini Van (7 passengers…" at bounding box center [1123, 387] width 225 height 32
select select "541"
click at [1011, 372] on select "Select vehicle type Taxi (4 passengers) Mercedes E Class Mini Van (7 passengers…" at bounding box center [1123, 387] width 225 height 32
click at [1138, 475] on button "MAKE A BOOKING" at bounding box center [1130, 475] width 207 height 41
